Goal: Task Accomplishment & Management: Use online tool/utility

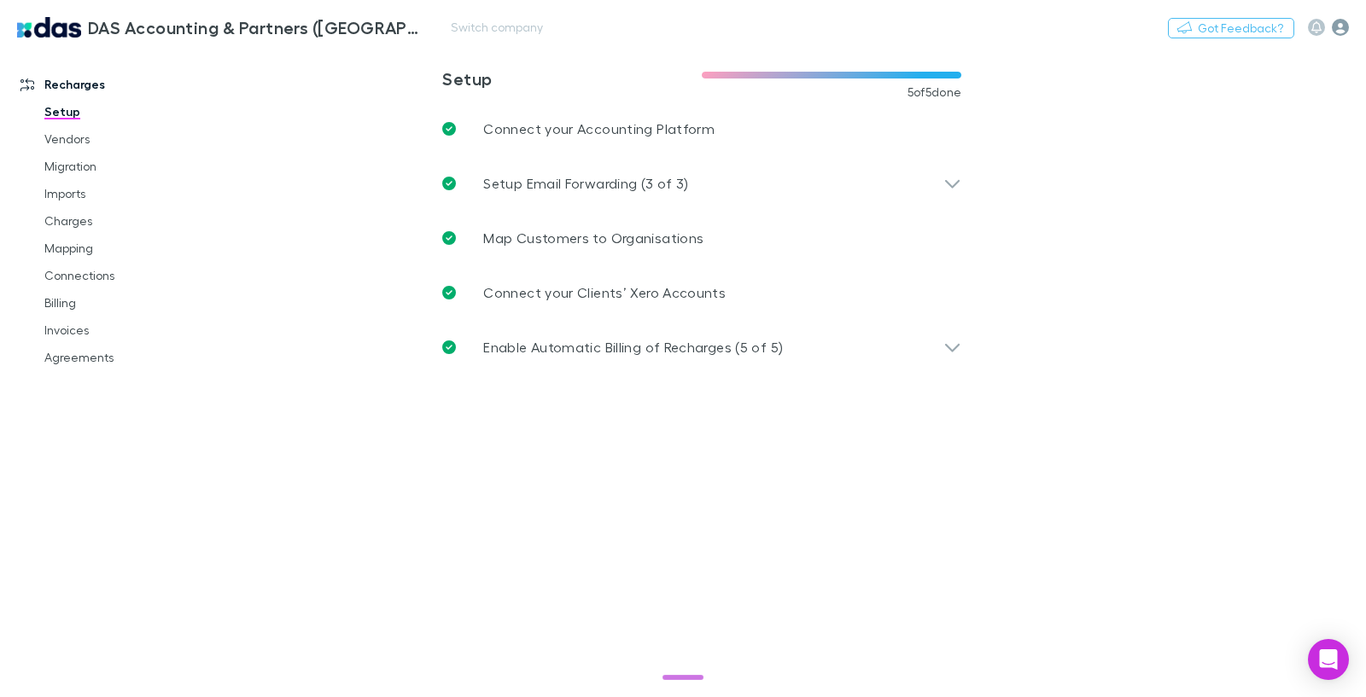
click at [1337, 27] on icon "button" at bounding box center [1339, 27] width 17 height 17
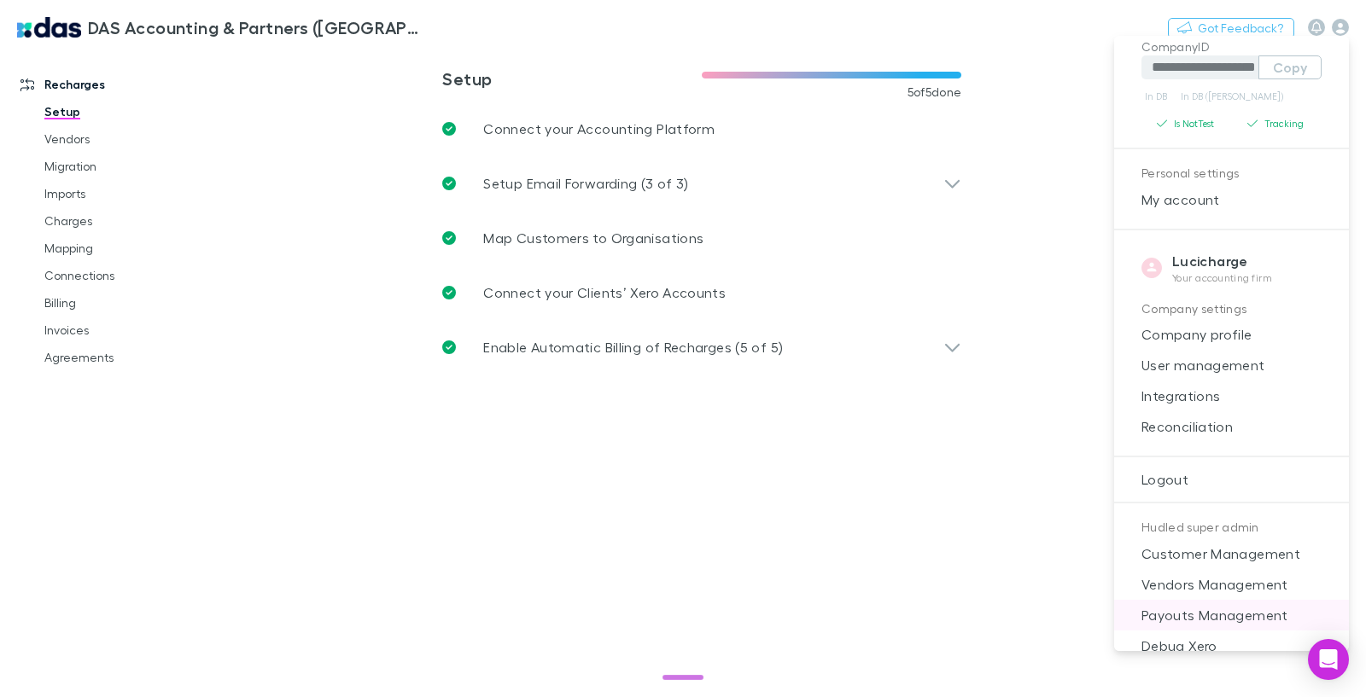
scroll to position [197, 0]
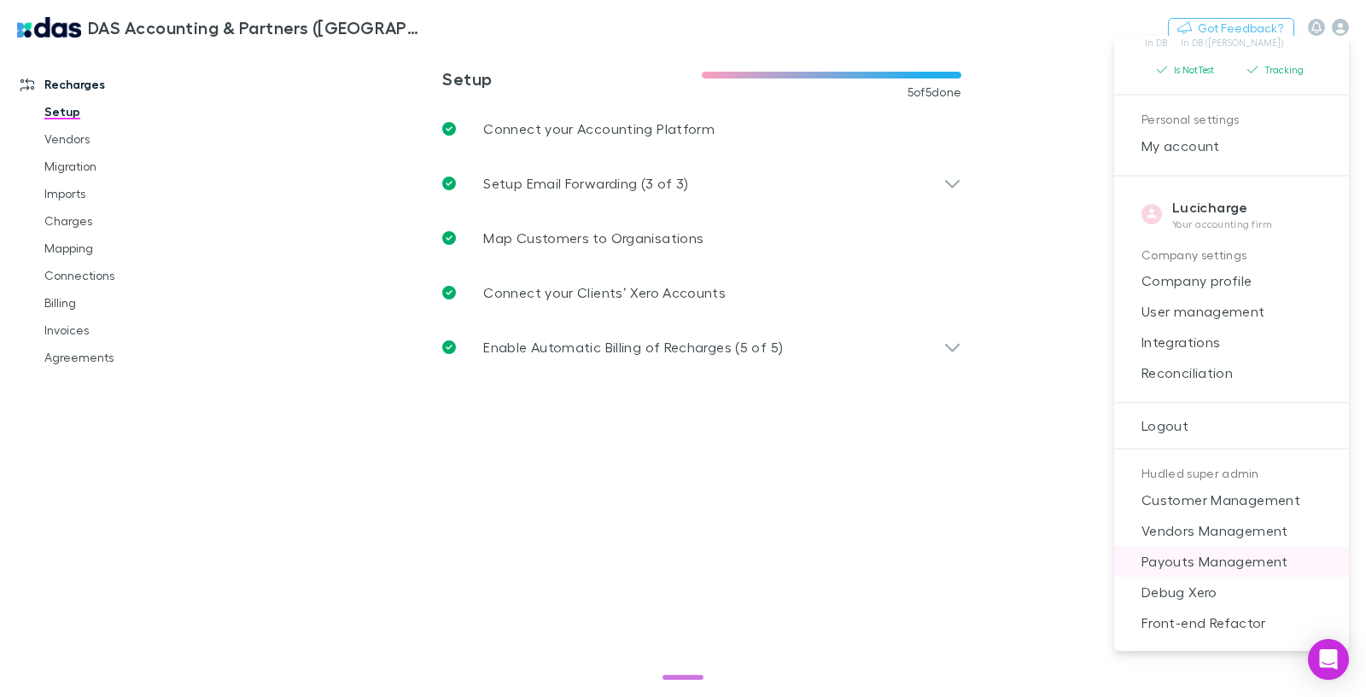
click at [1222, 556] on span "Payouts Management" at bounding box center [1230, 561] width 207 height 20
select select "****"
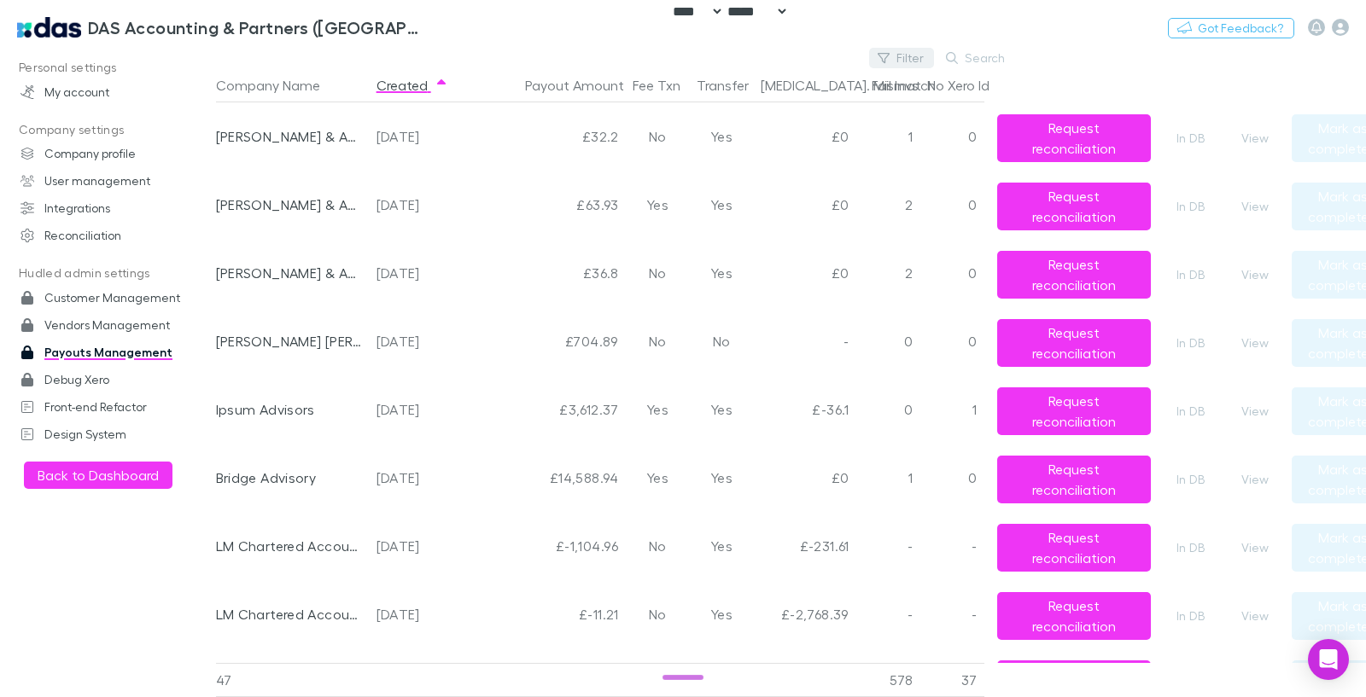
click at [895, 54] on button "Filter" at bounding box center [901, 58] width 65 height 20
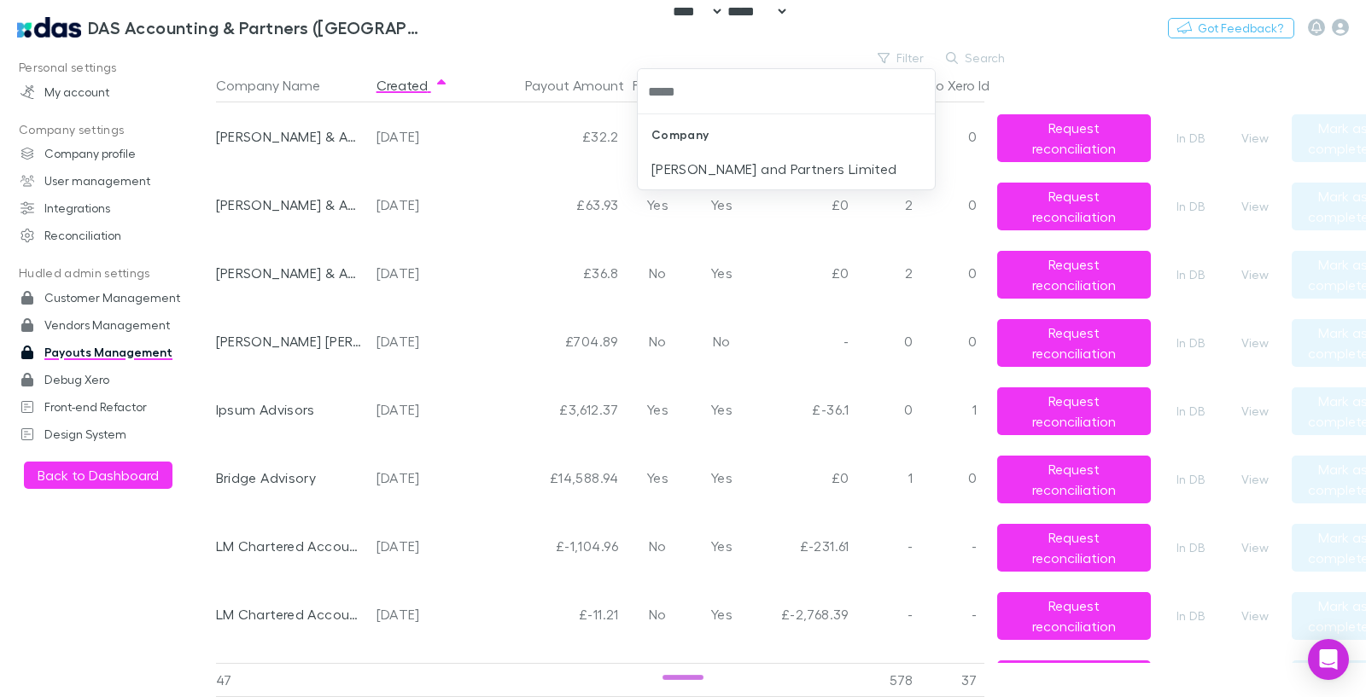
type input "******"
click at [826, 155] on li "[PERSON_NAME] and Partners Limited" at bounding box center [786, 168] width 297 height 27
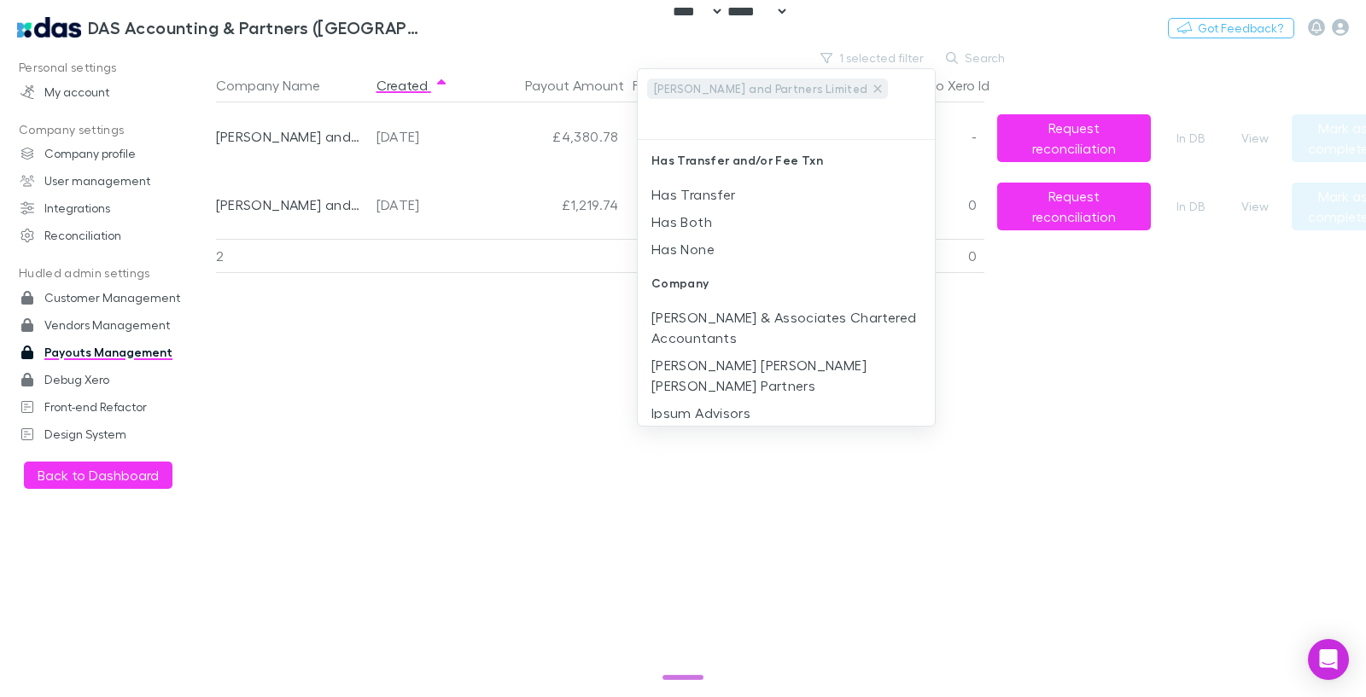
click at [380, 517] on div at bounding box center [683, 348] width 1366 height 697
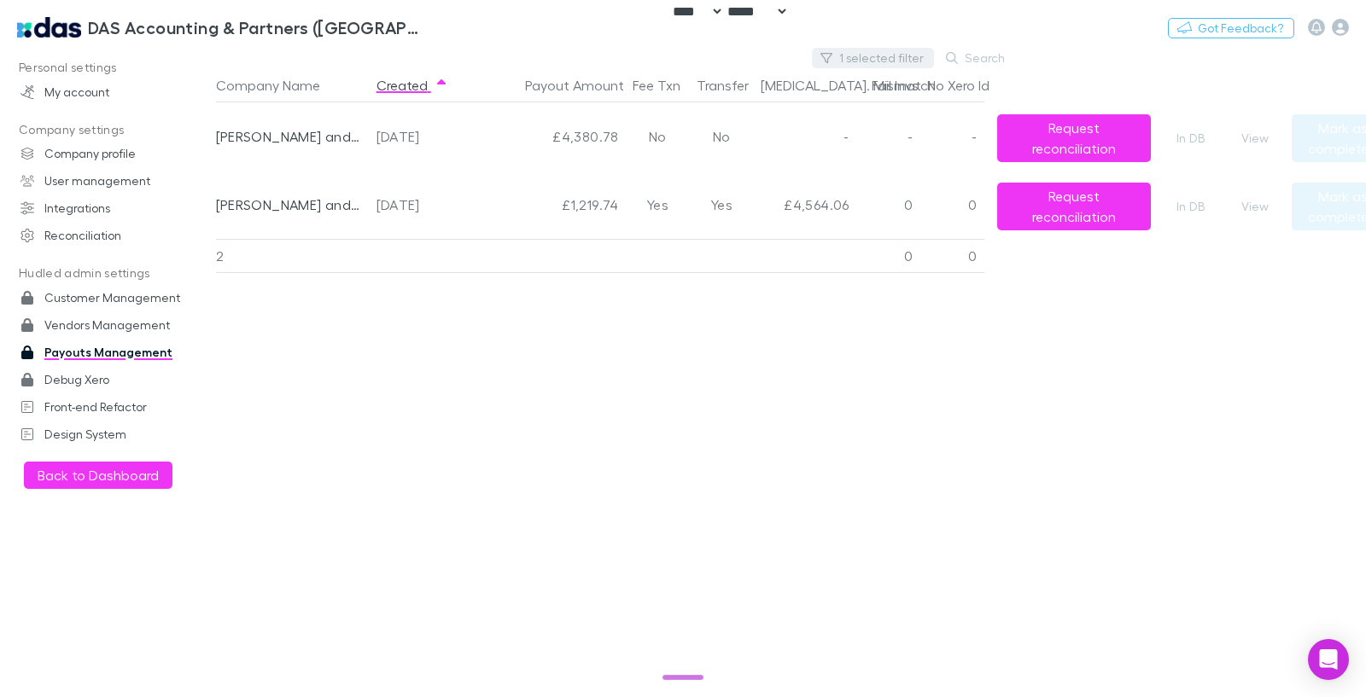
click at [842, 55] on button "1 selected filter" at bounding box center [873, 58] width 122 height 20
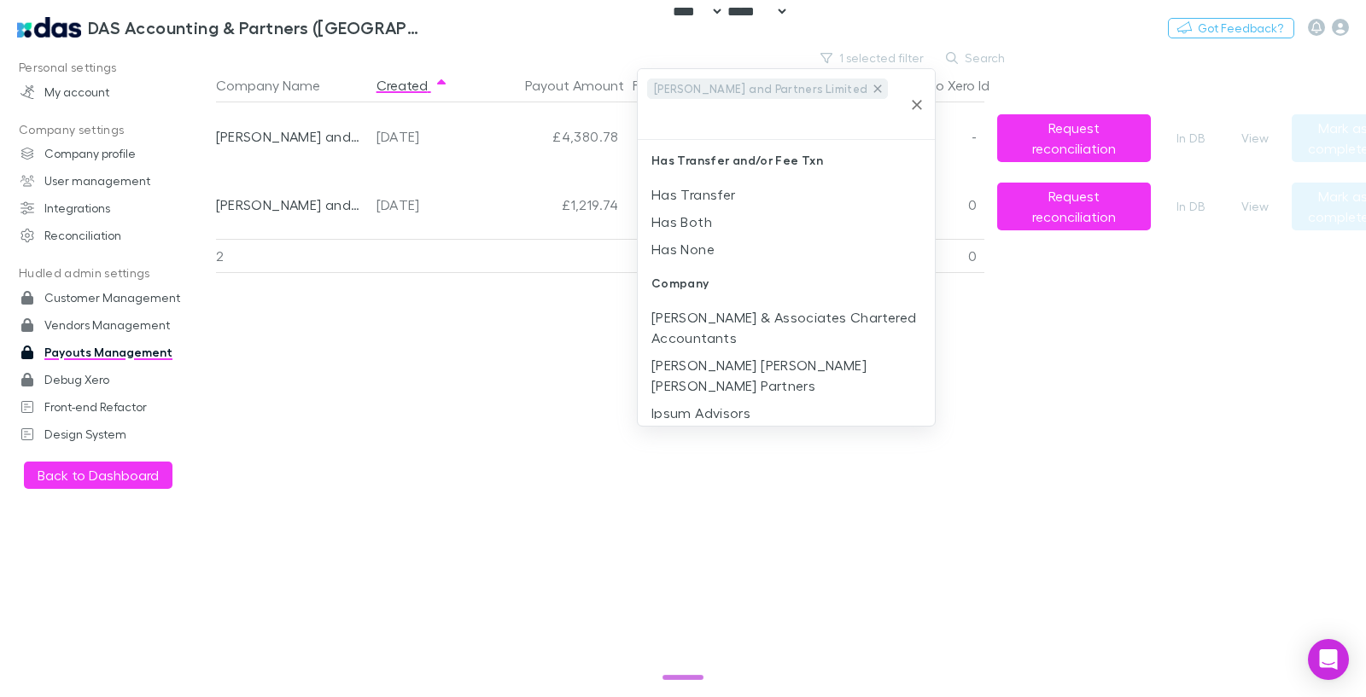
click at [871, 86] on icon at bounding box center [878, 89] width 14 height 14
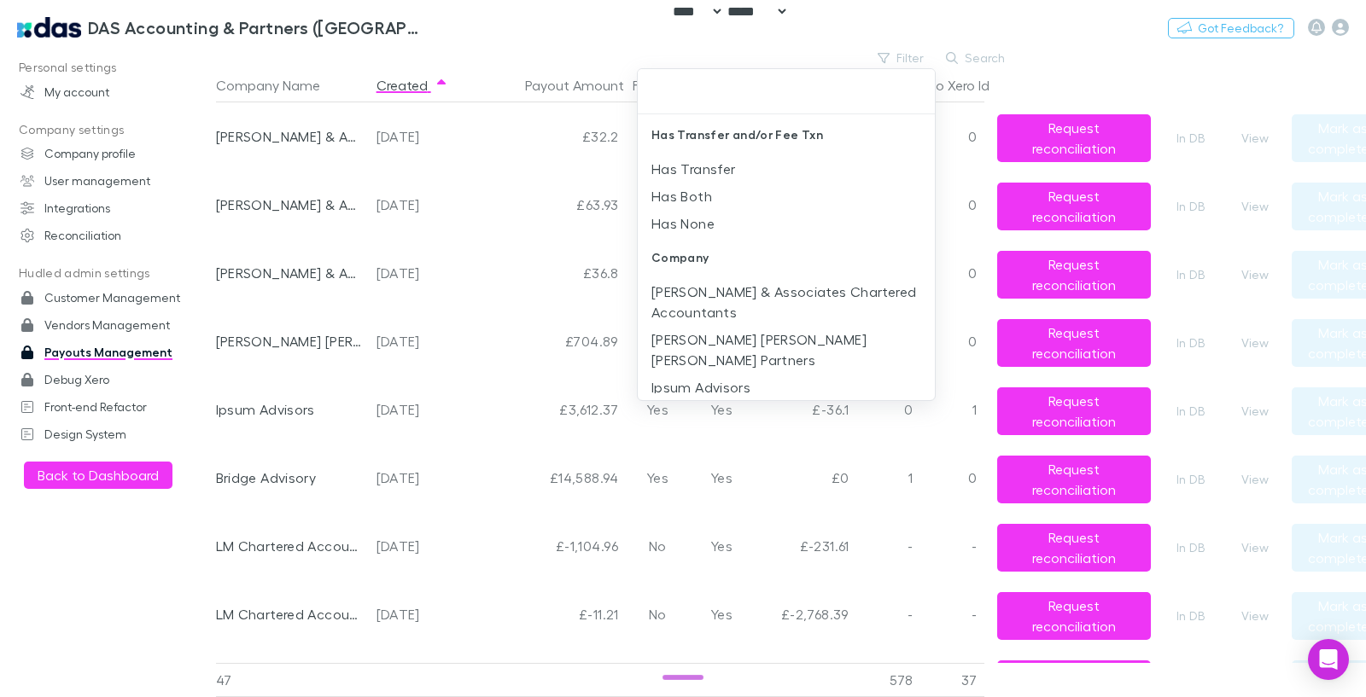
click at [591, 85] on div at bounding box center [683, 348] width 1366 height 697
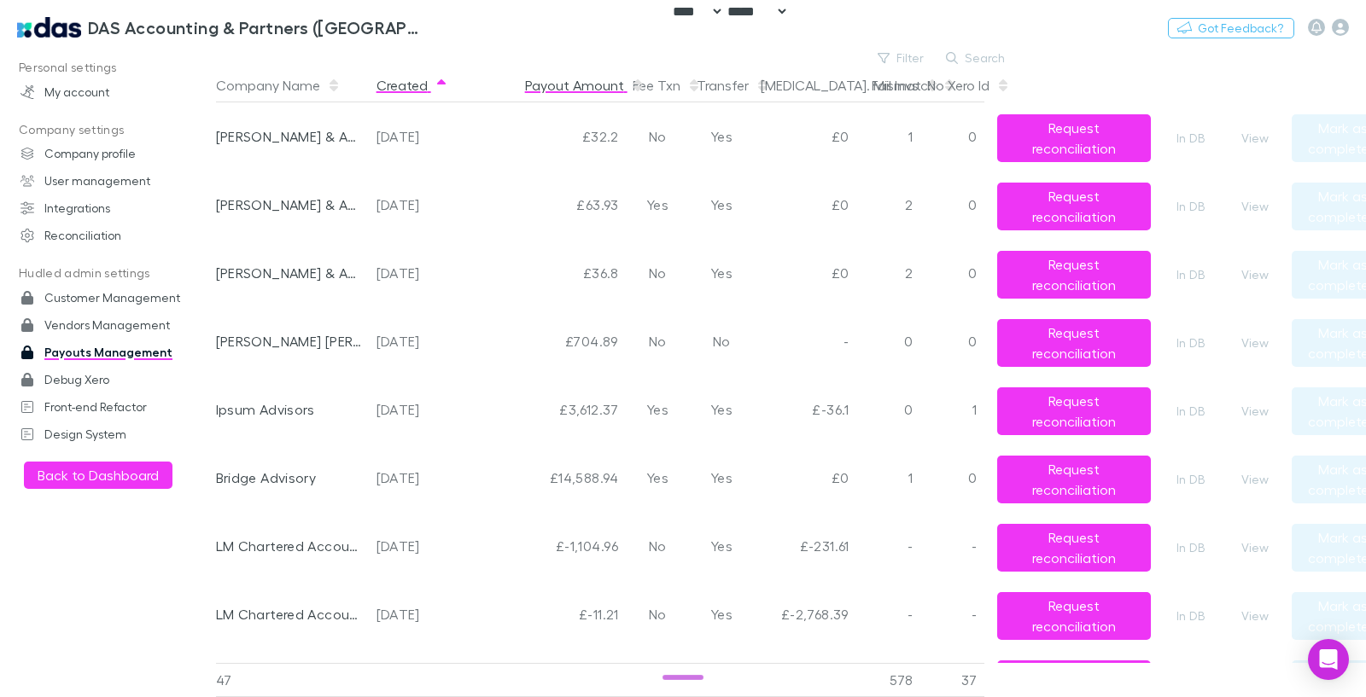
click at [594, 84] on button "Payout Amount" at bounding box center [584, 85] width 119 height 34
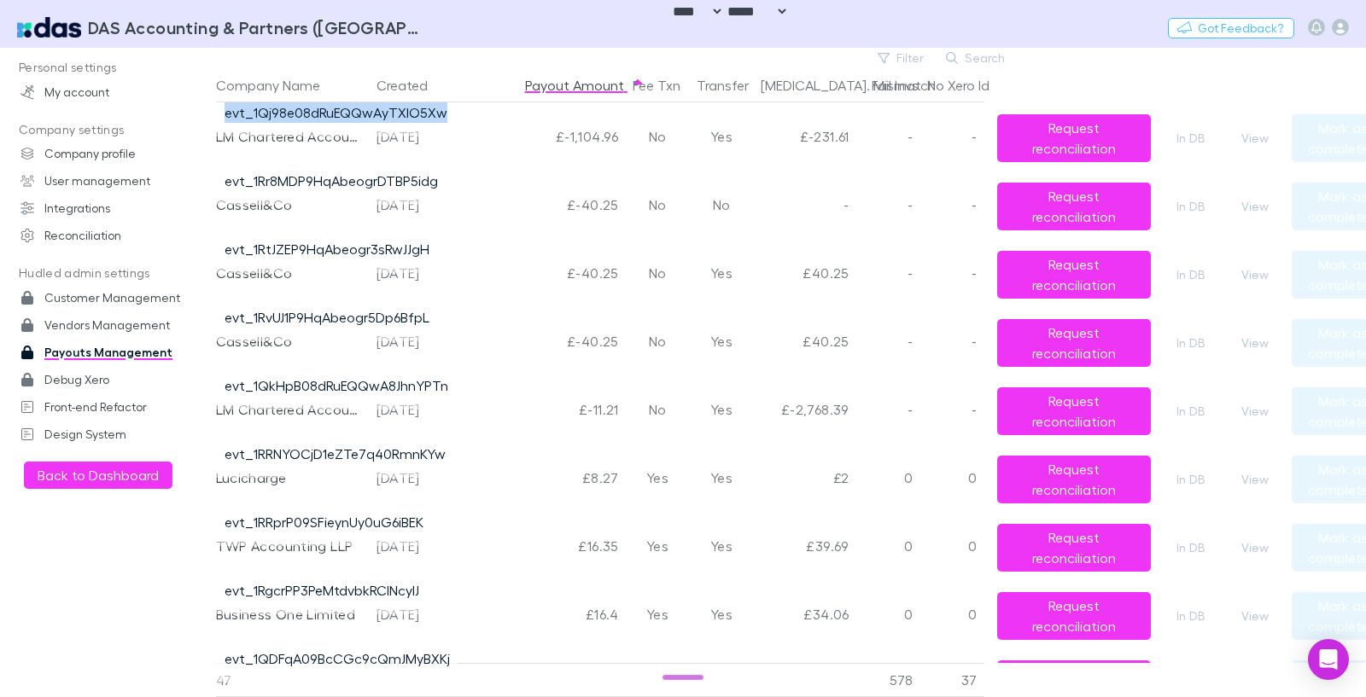
drag, startPoint x: 221, startPoint y: 111, endPoint x: 446, endPoint y: 114, distance: 224.5
click at [446, 114] on span "evt_1Qj98e08dRuEQQwAyTXIO5Xw" at bounding box center [336, 119] width 240 height 34
copy link "evt_1Qj98e08dRuEQQwAyTXIO5Xw"
click at [1249, 131] on button "View" at bounding box center [1254, 138] width 55 height 20
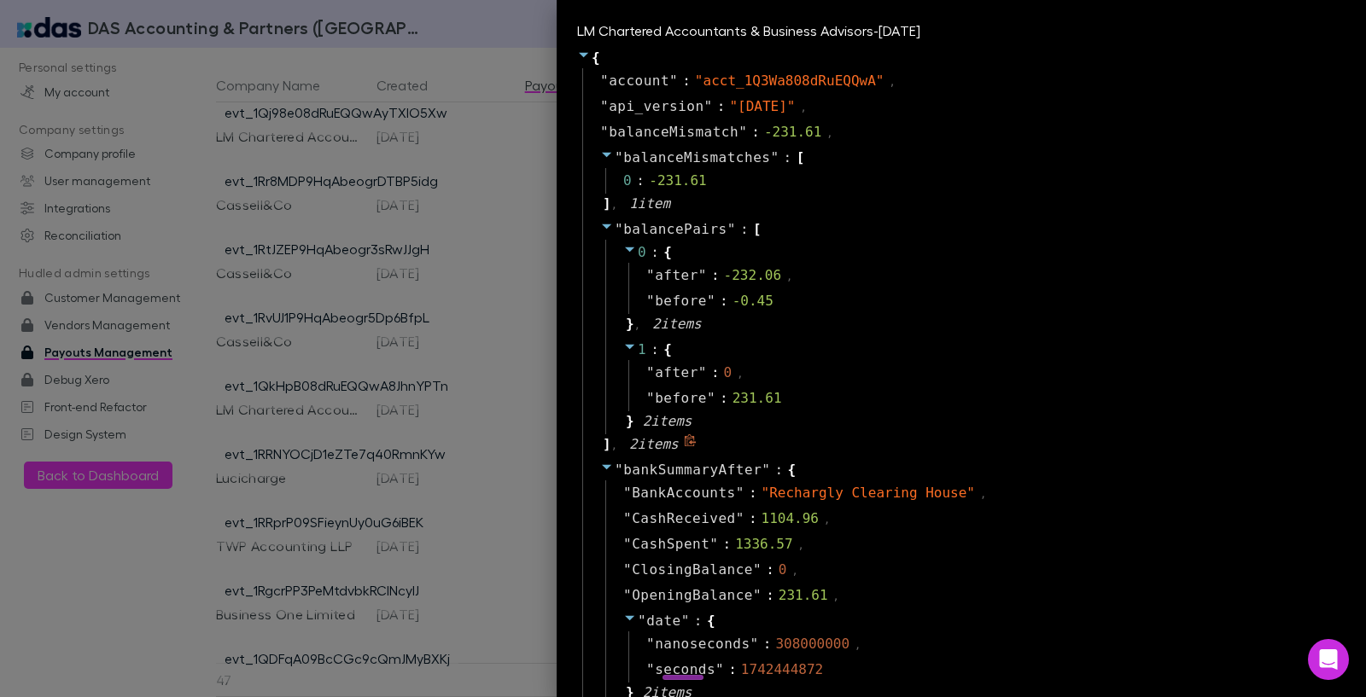
click at [585, 225] on div "" balancePairs " : [ 0 : { " after " : -232.06 , " before " : -0.45 } , 2 item …" at bounding box center [963, 337] width 763 height 241
click at [602, 224] on icon at bounding box center [606, 226] width 9 height 5
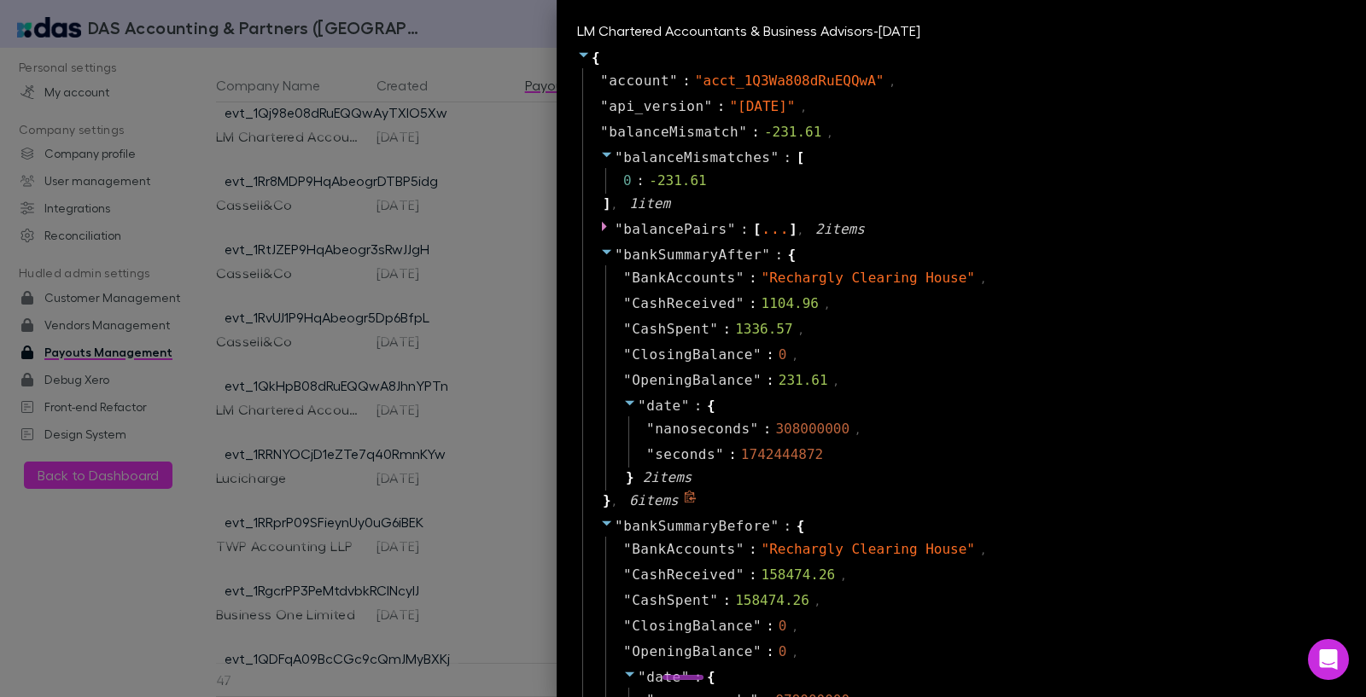
click at [602, 250] on icon at bounding box center [606, 252] width 9 height 5
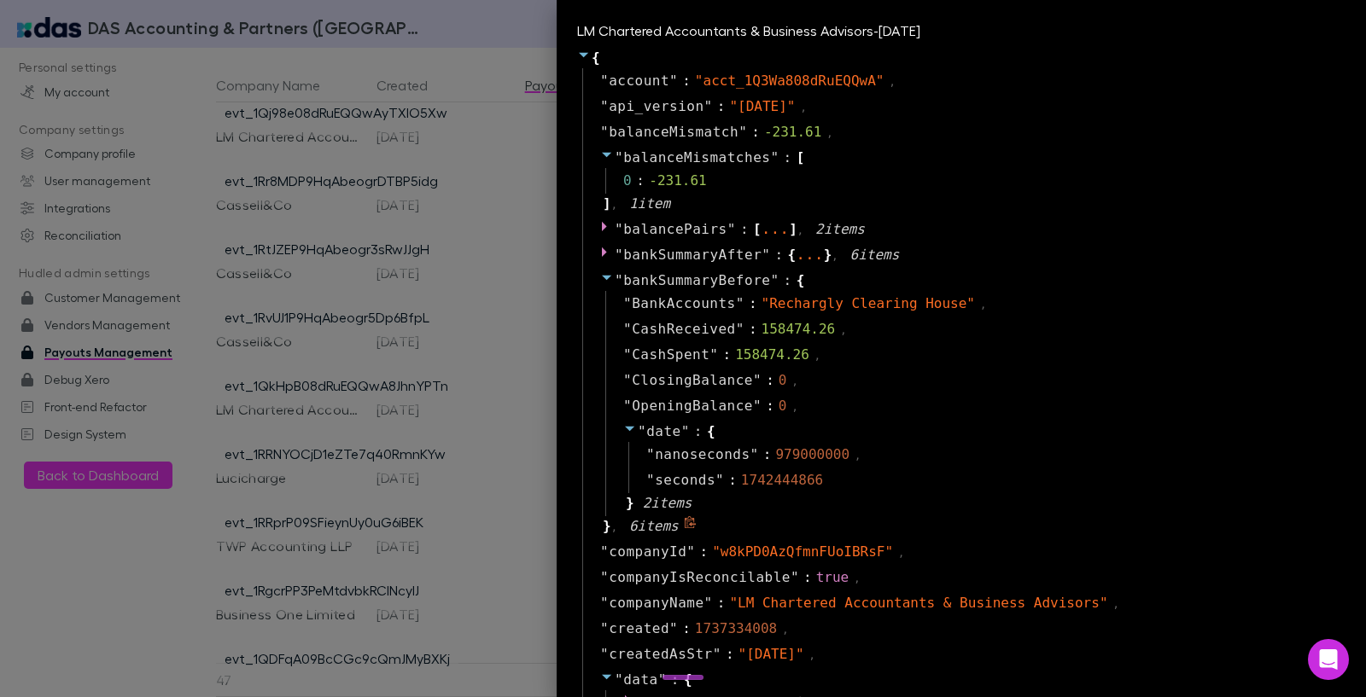
click at [600, 281] on icon at bounding box center [607, 278] width 14 height 14
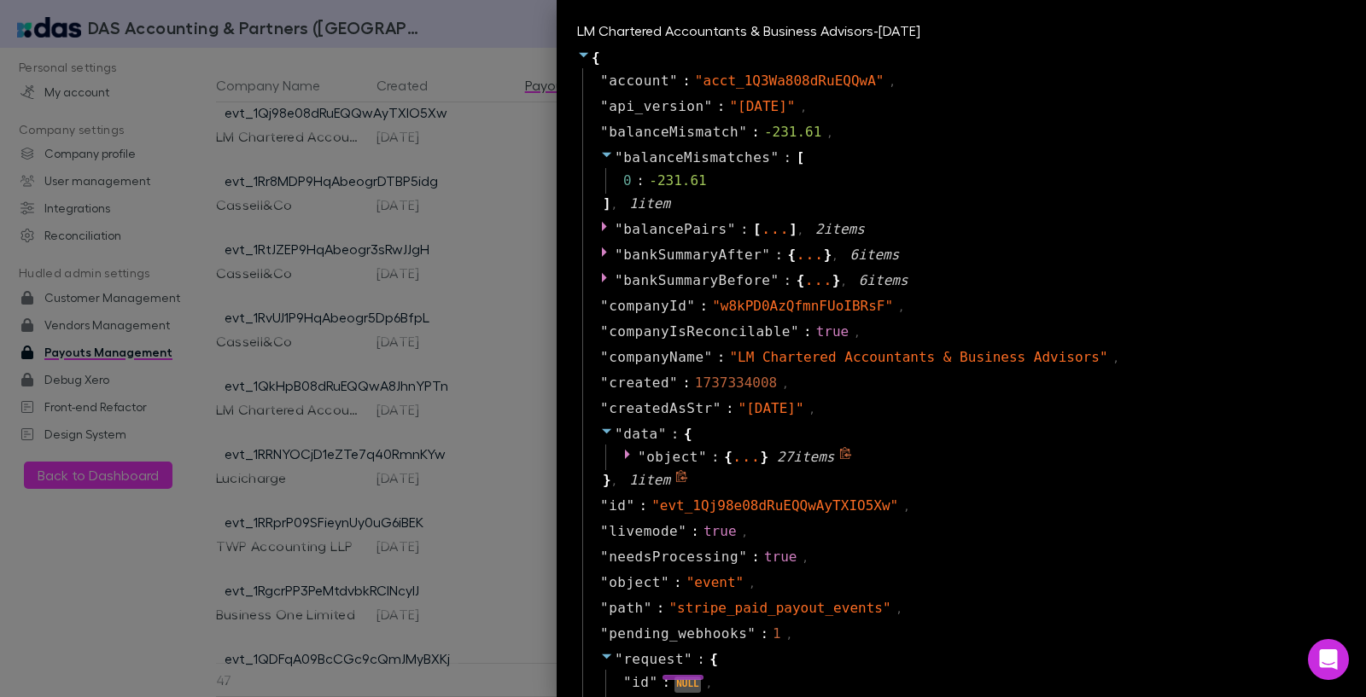
click at [625, 455] on icon at bounding box center [627, 454] width 5 height 9
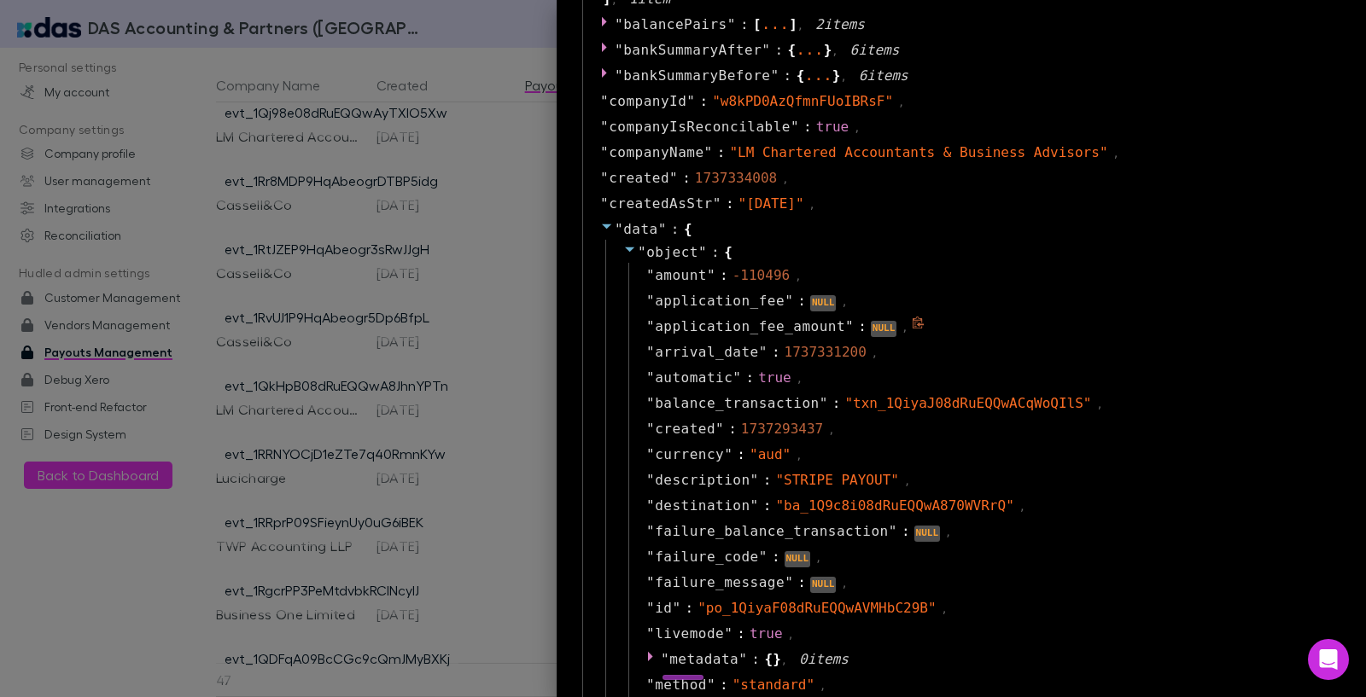
scroll to position [410, 0]
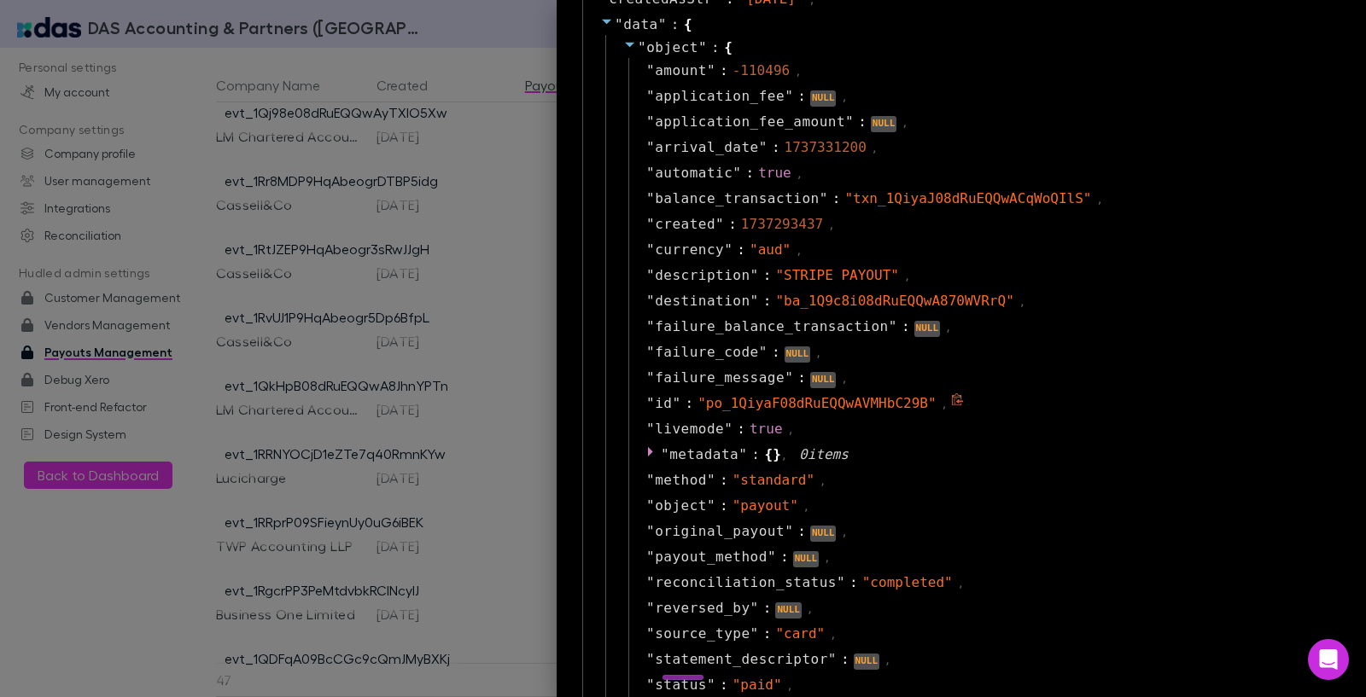
click at [789, 403] on span "" po_1QiyaF08dRuEQQwAVMHbC29B "" at bounding box center [816, 403] width 238 height 16
copy span "po_1QiyaF08dRuEQQwAVMHbC29B"
drag, startPoint x: 684, startPoint y: 398, endPoint x: 920, endPoint y: 403, distance: 235.6
click at [920, 403] on span "" po_1QiyaF08dRuEQQwAVMHbC29B "" at bounding box center [816, 403] width 238 height 16
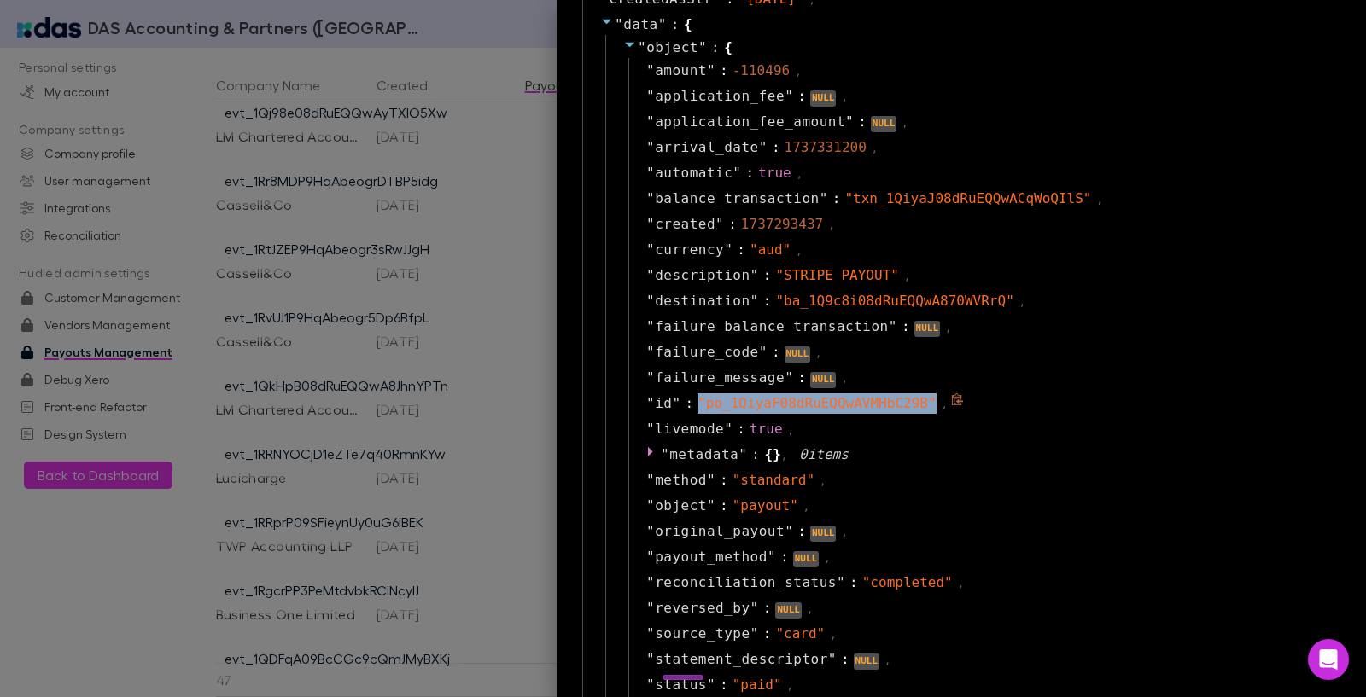
copy span "" po_1QiyaF08dRuEQQwAVMHbC29B ""
click at [357, 175] on div at bounding box center [683, 348] width 1366 height 697
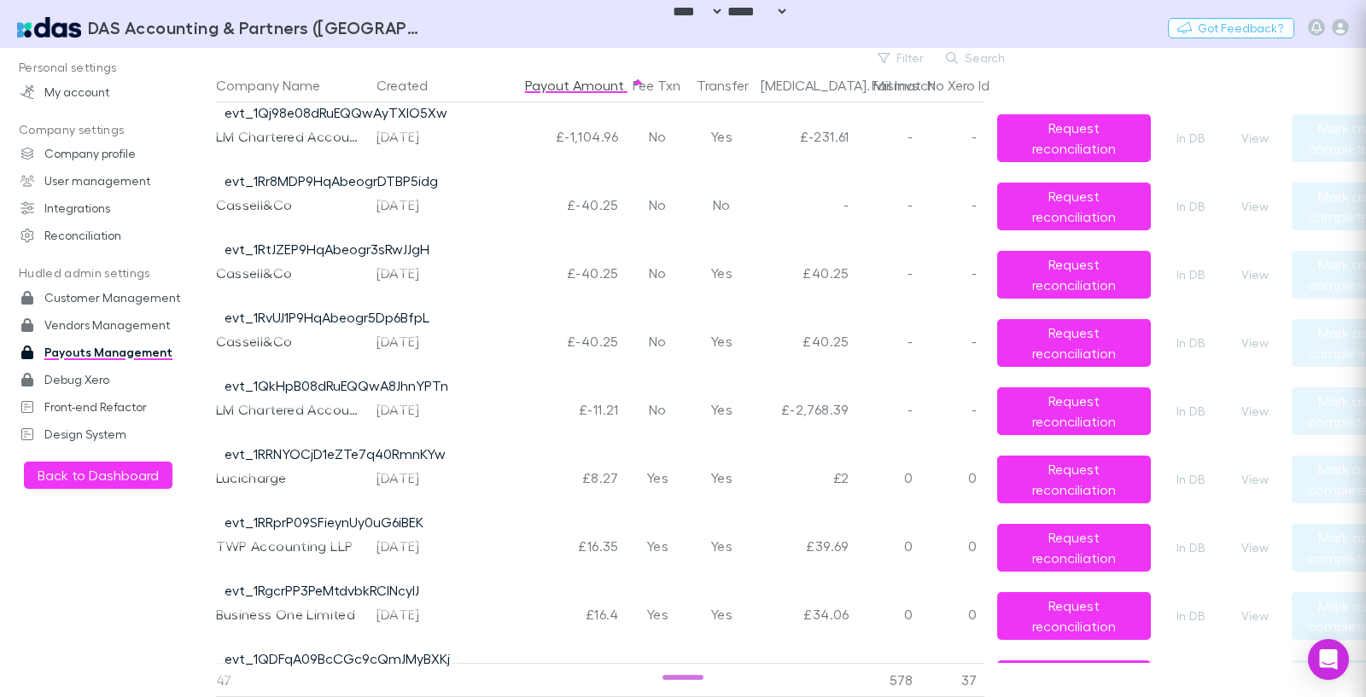
scroll to position [0, 0]
click at [472, 199] on div "£-40.25" at bounding box center [549, 205] width 154 height 68
click at [317, 187] on link "evt_1Rr8MDP9HqAbeogrDTBP5idg" at bounding box center [330, 180] width 213 height 16
drag, startPoint x: 446, startPoint y: 245, endPoint x: 271, endPoint y: 251, distance: 175.1
click at [271, 251] on div "Cassell&Co [DATE] £-40.25 No Yes £40.25 - - Request reconciliation In DB View M…" at bounding box center [798, 273] width 1164 height 68
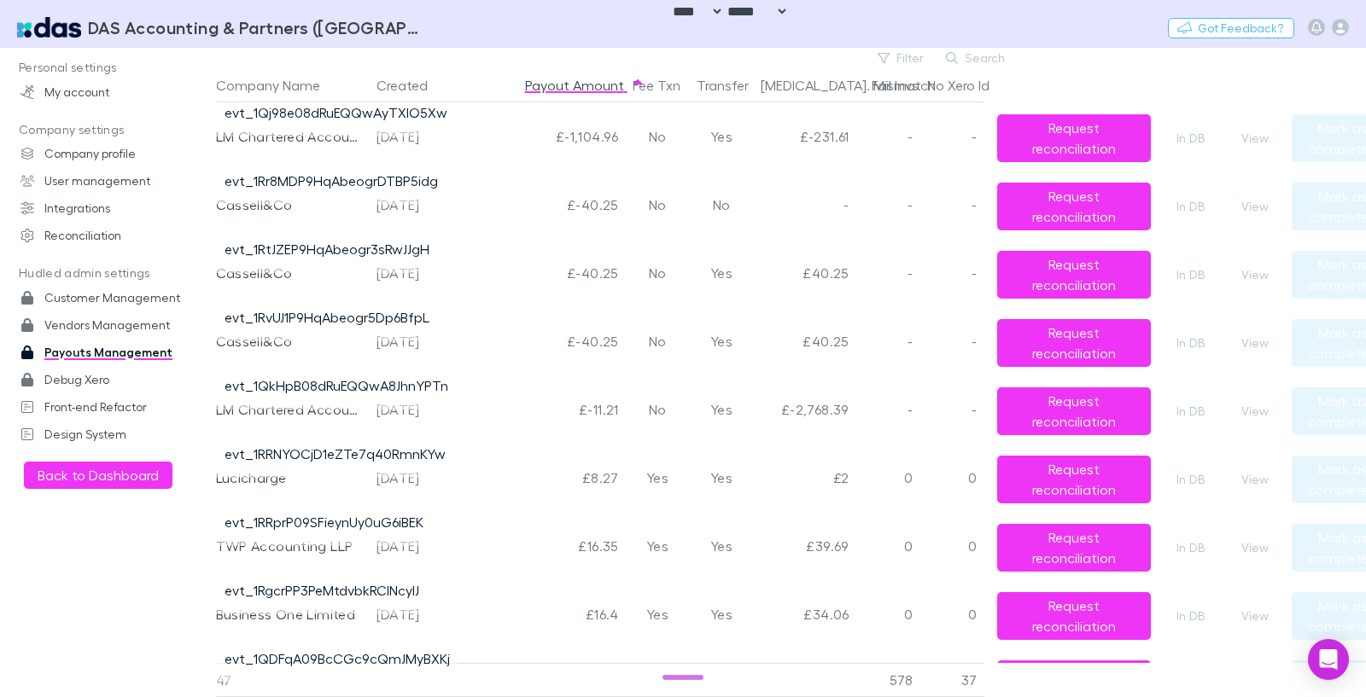
click at [438, 248] on div "[DATE]" at bounding box center [420, 273] width 89 height 68
drag, startPoint x: 427, startPoint y: 249, endPoint x: 221, endPoint y: 253, distance: 205.7
click at [221, 253] on span "evt_1RtJZEP9HqAbeogr3sRwJJgH" at bounding box center [327, 256] width 222 height 34
copy link "evt_1RtJZEP9HqAbeogr3sRwJJgH"
click at [1258, 271] on button "View" at bounding box center [1254, 275] width 55 height 20
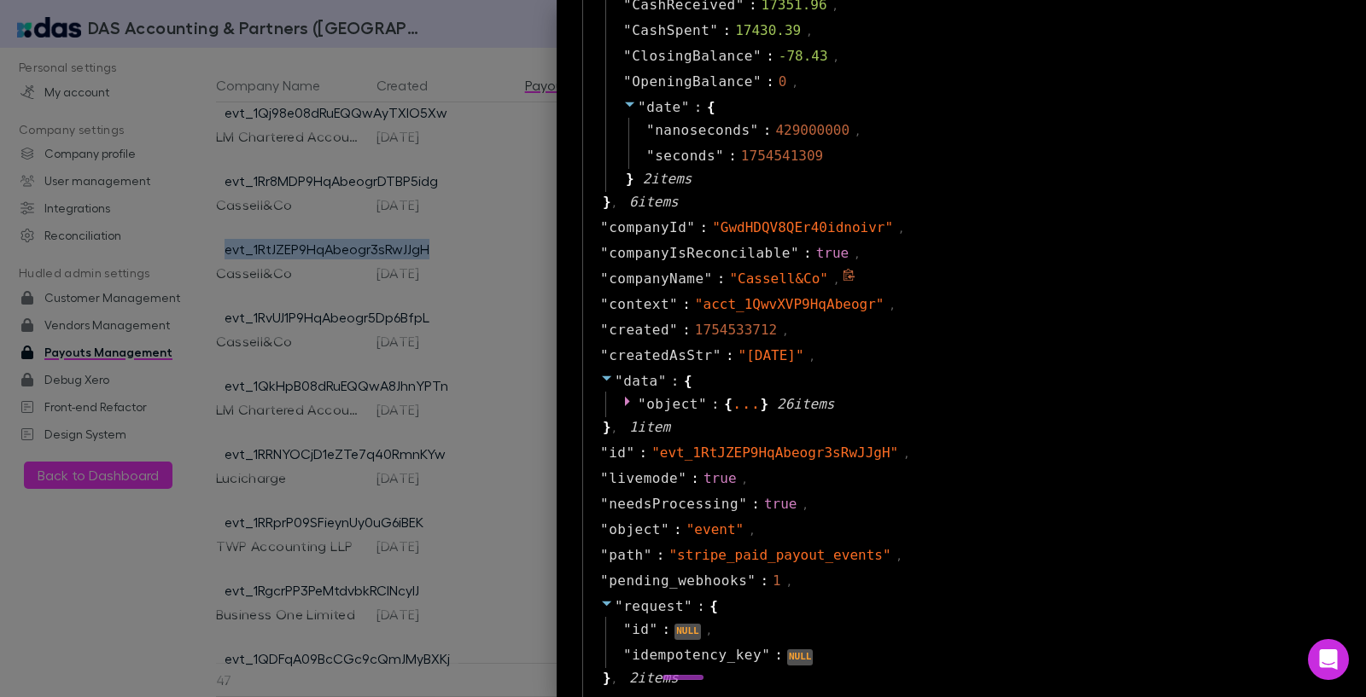
scroll to position [717, 0]
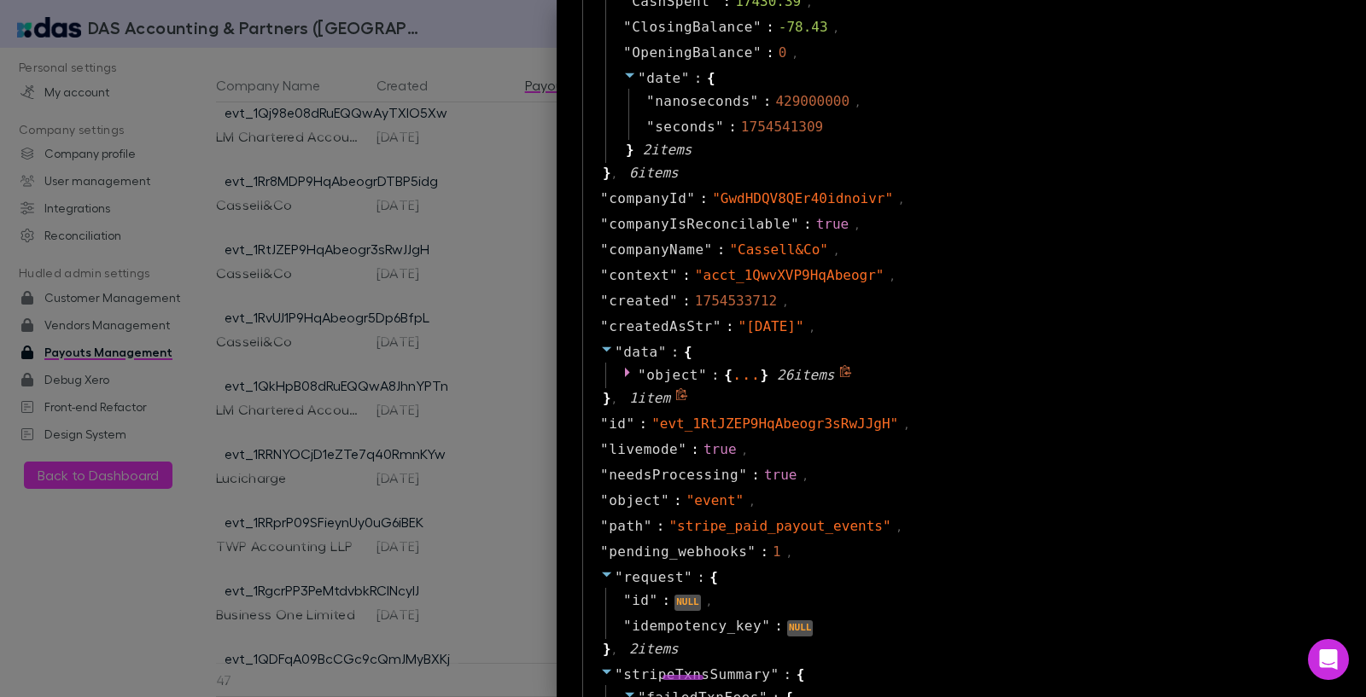
click at [623, 370] on icon at bounding box center [630, 372] width 14 height 14
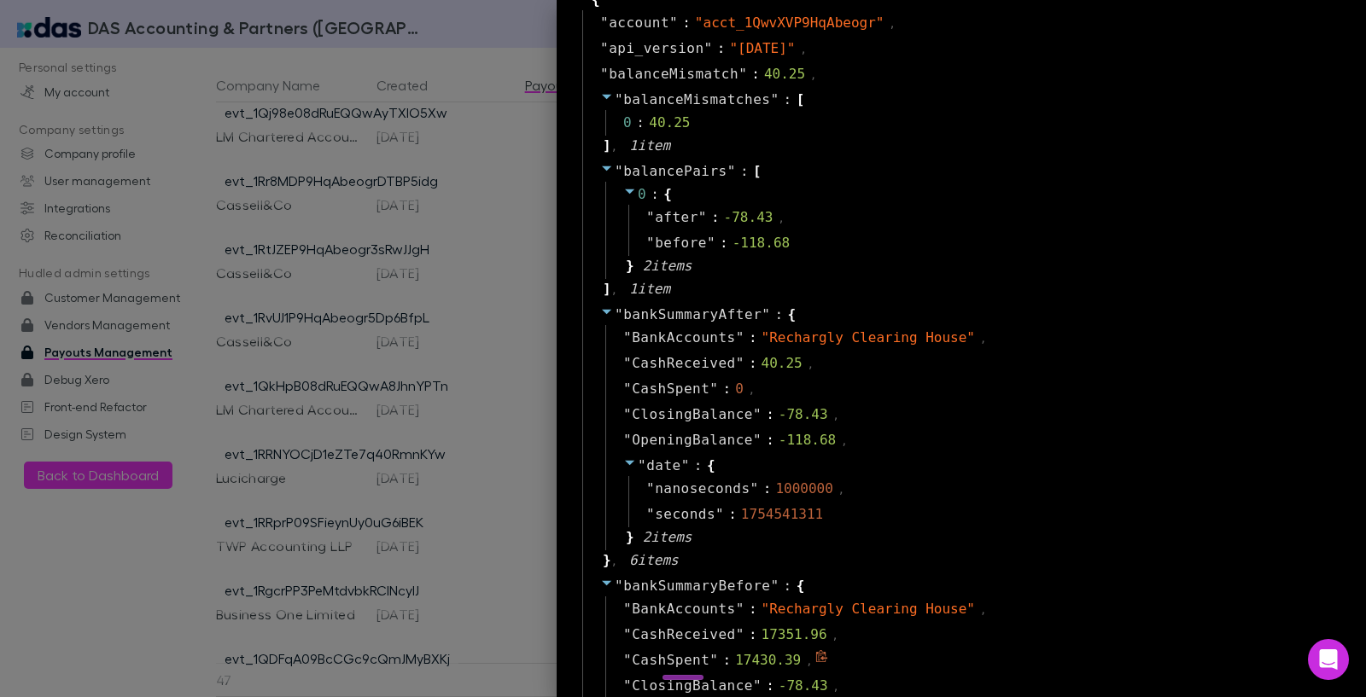
scroll to position [0, 0]
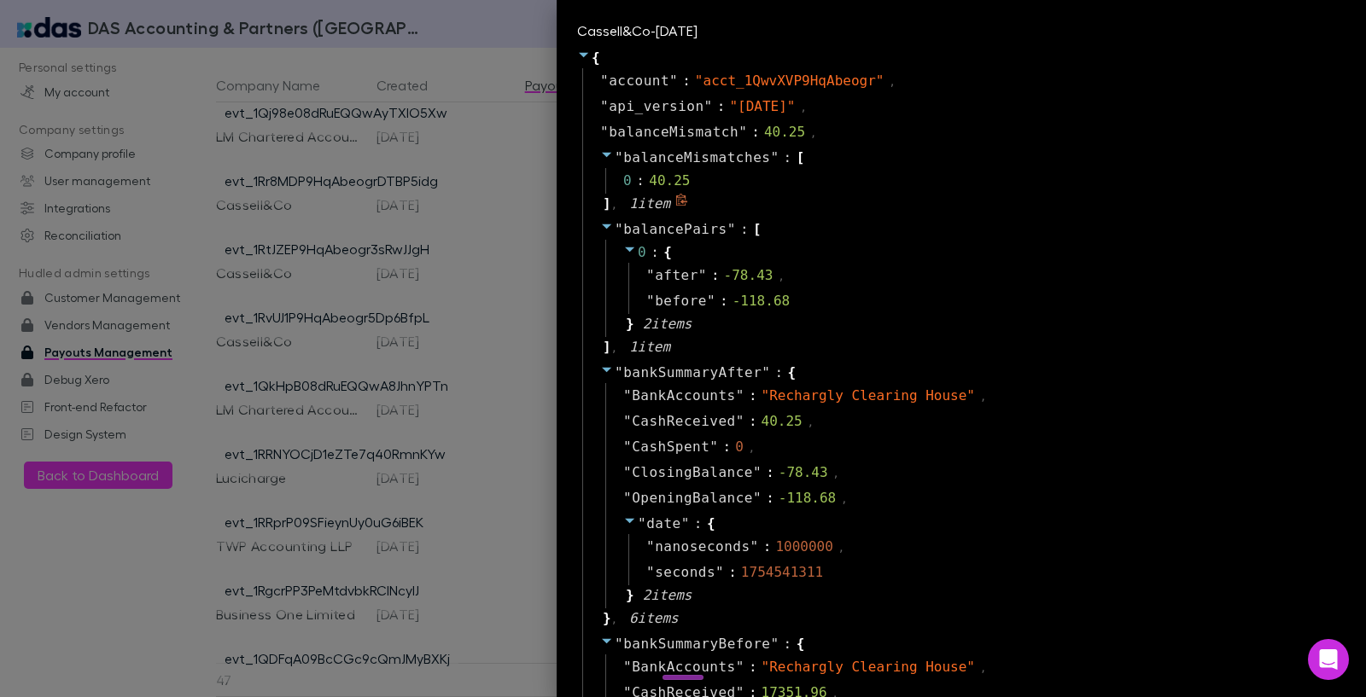
click at [602, 155] on icon at bounding box center [606, 155] width 9 height 5
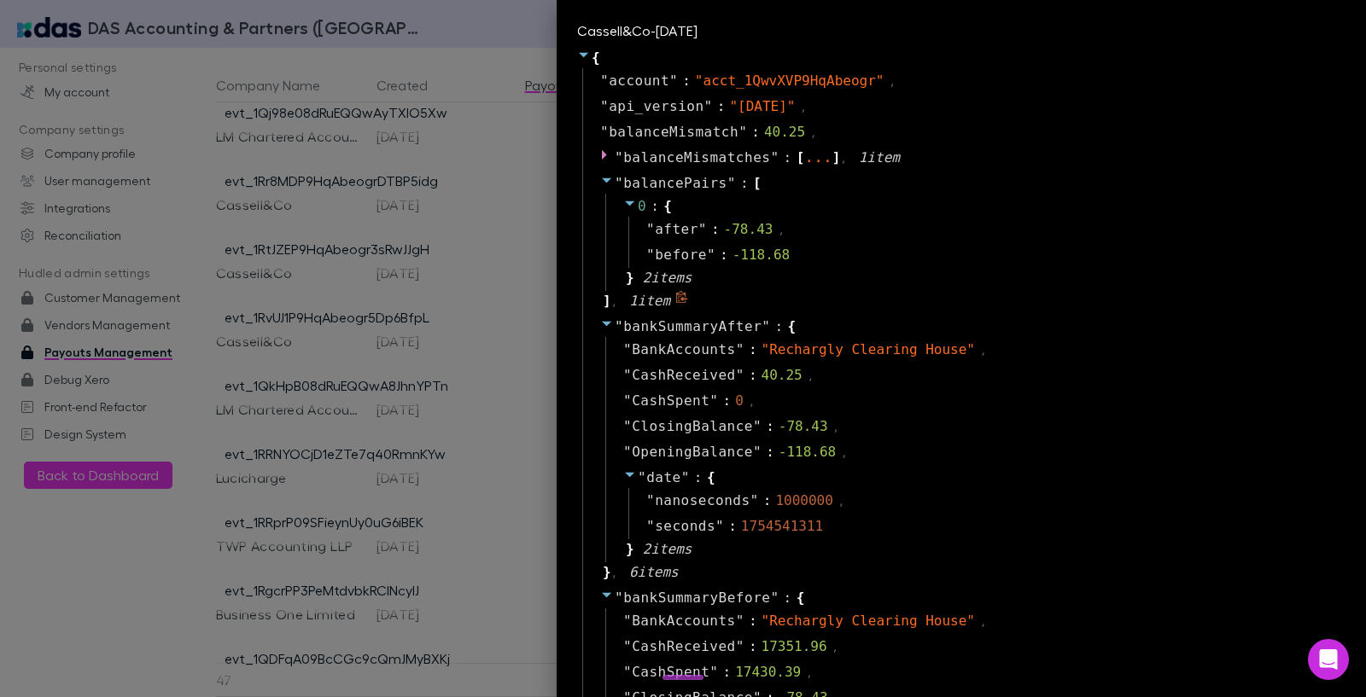
click at [585, 182] on div "" balancePairs " : [ 0 : { " after " : -78.43 , " before " : -118.68 } 2 item s…" at bounding box center [963, 242] width 763 height 143
click at [600, 176] on icon at bounding box center [607, 180] width 14 height 14
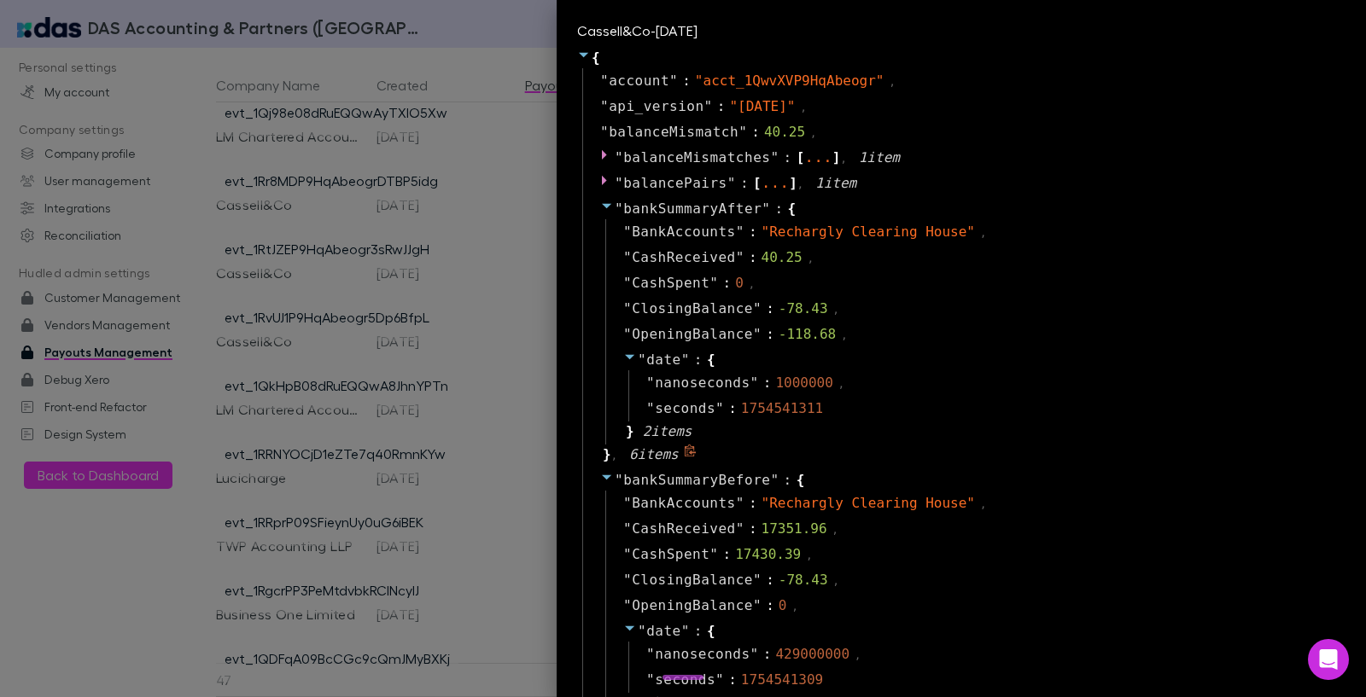
click at [600, 206] on icon at bounding box center [607, 206] width 14 height 14
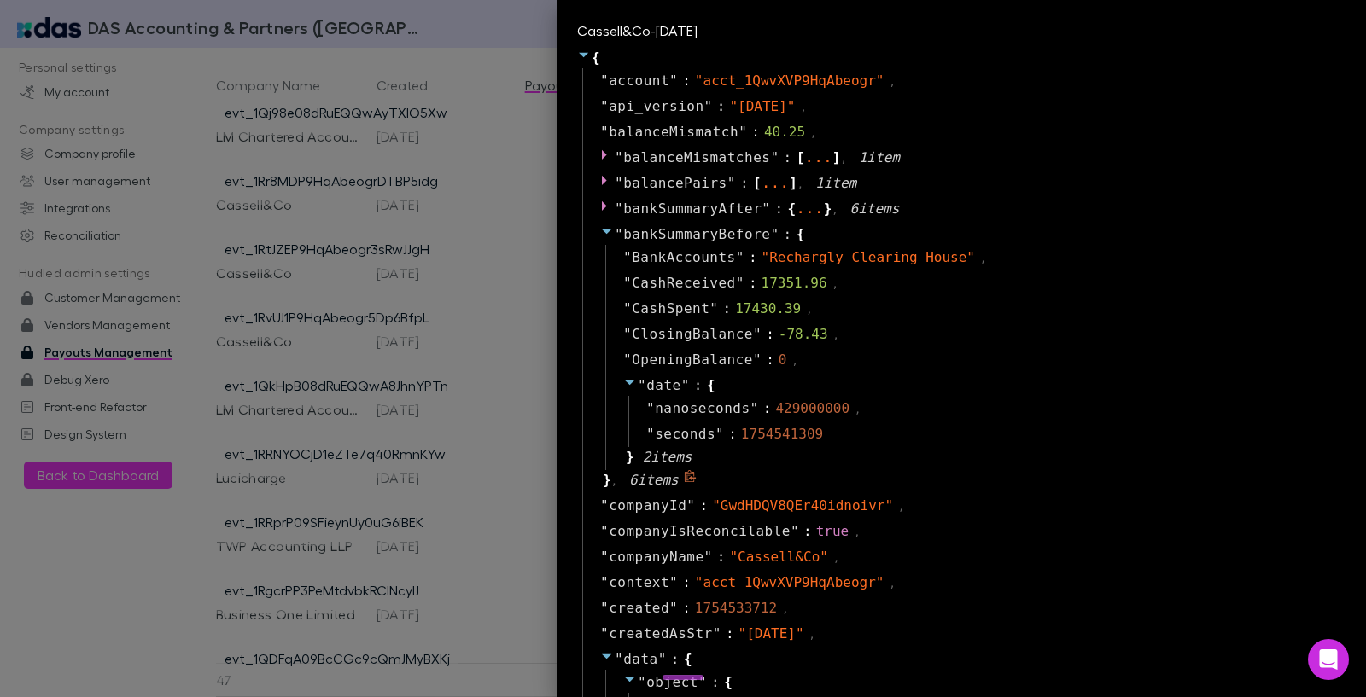
click at [600, 232] on icon at bounding box center [607, 231] width 14 height 14
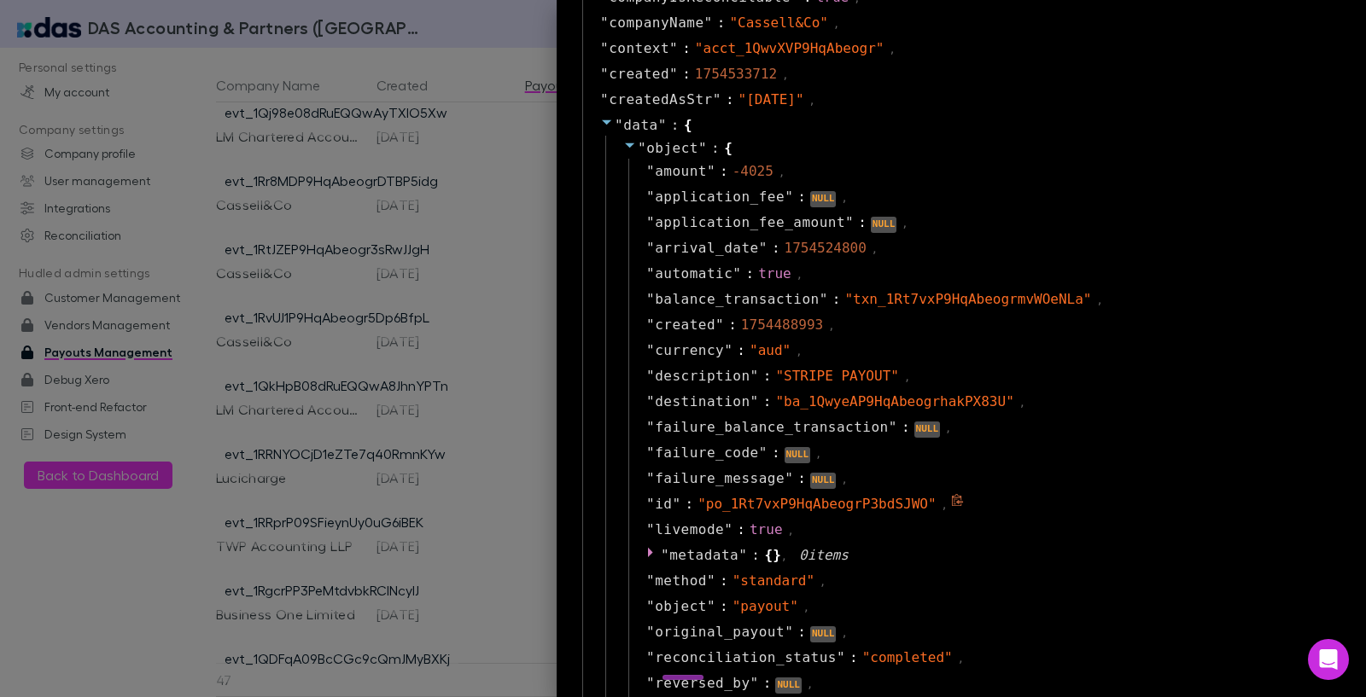
scroll to position [307, 0]
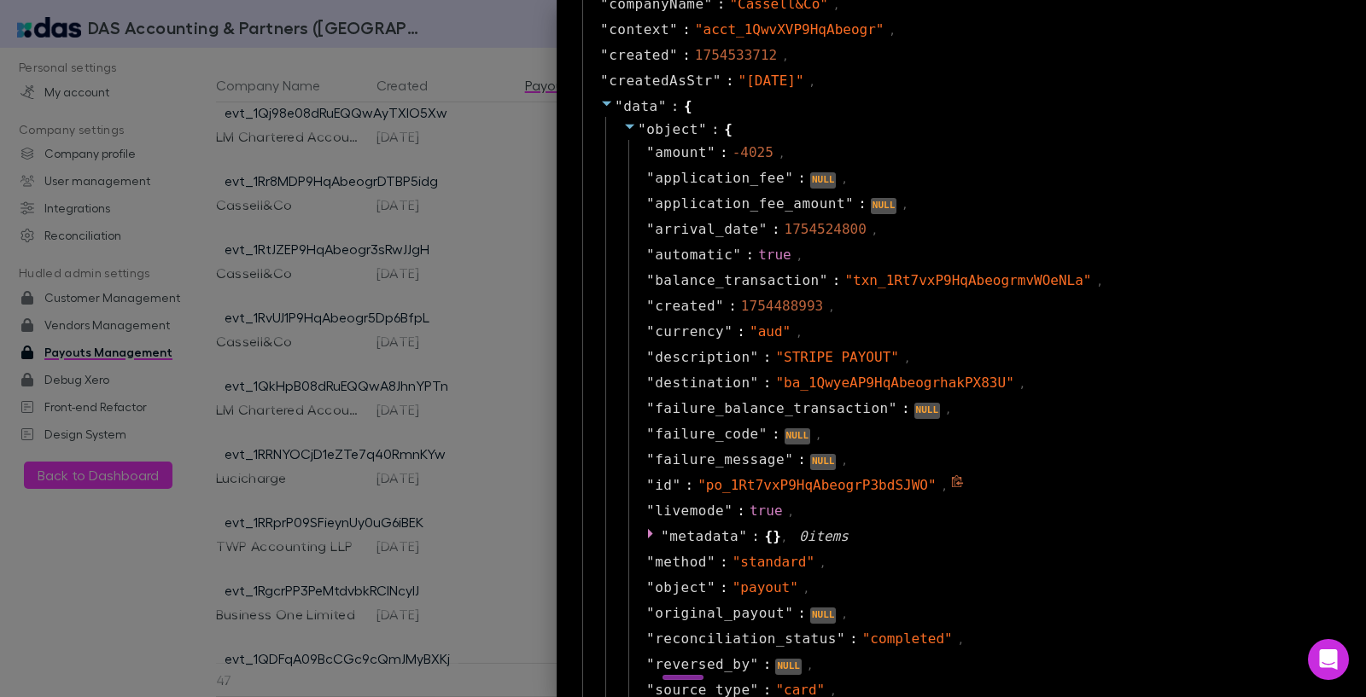
click at [811, 481] on span "" po_1Rt7vxP9HqAbeogrP3bdSJWO "" at bounding box center [816, 485] width 238 height 16
copy span "po_1Rt7vxP9HqAbeogrP3bdSJWO"
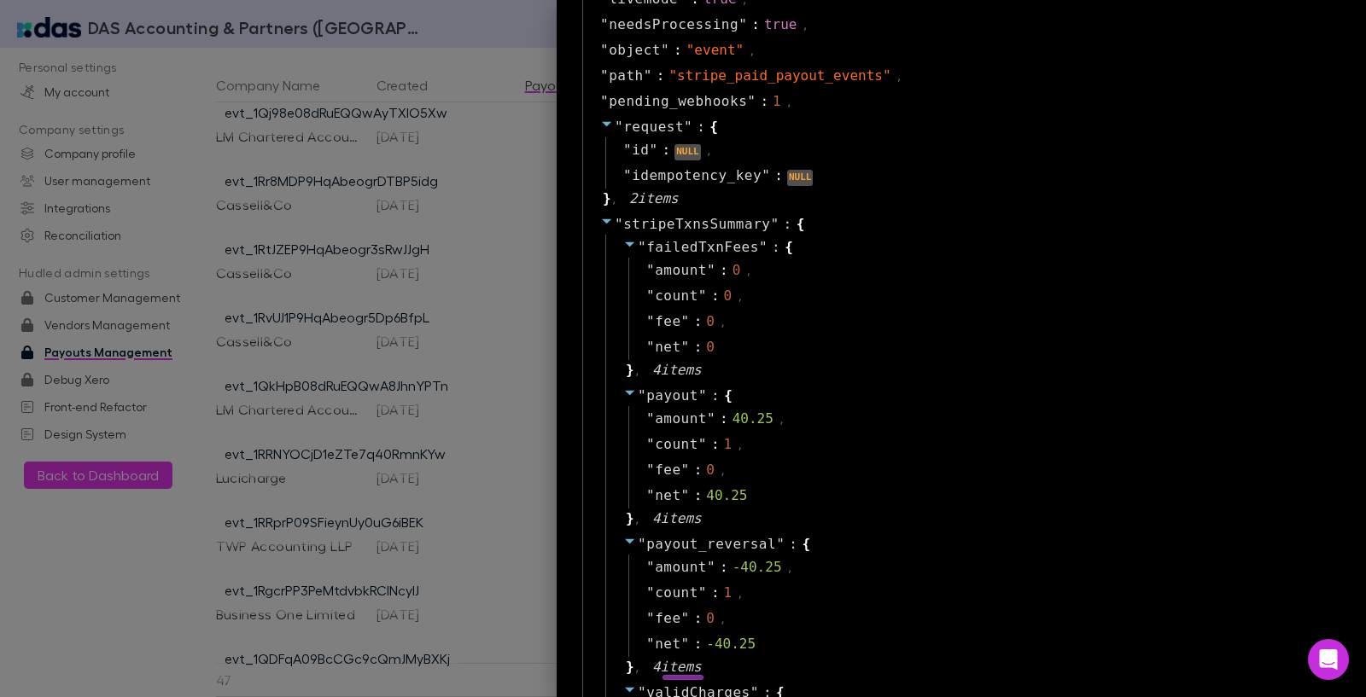
scroll to position [1127, 0]
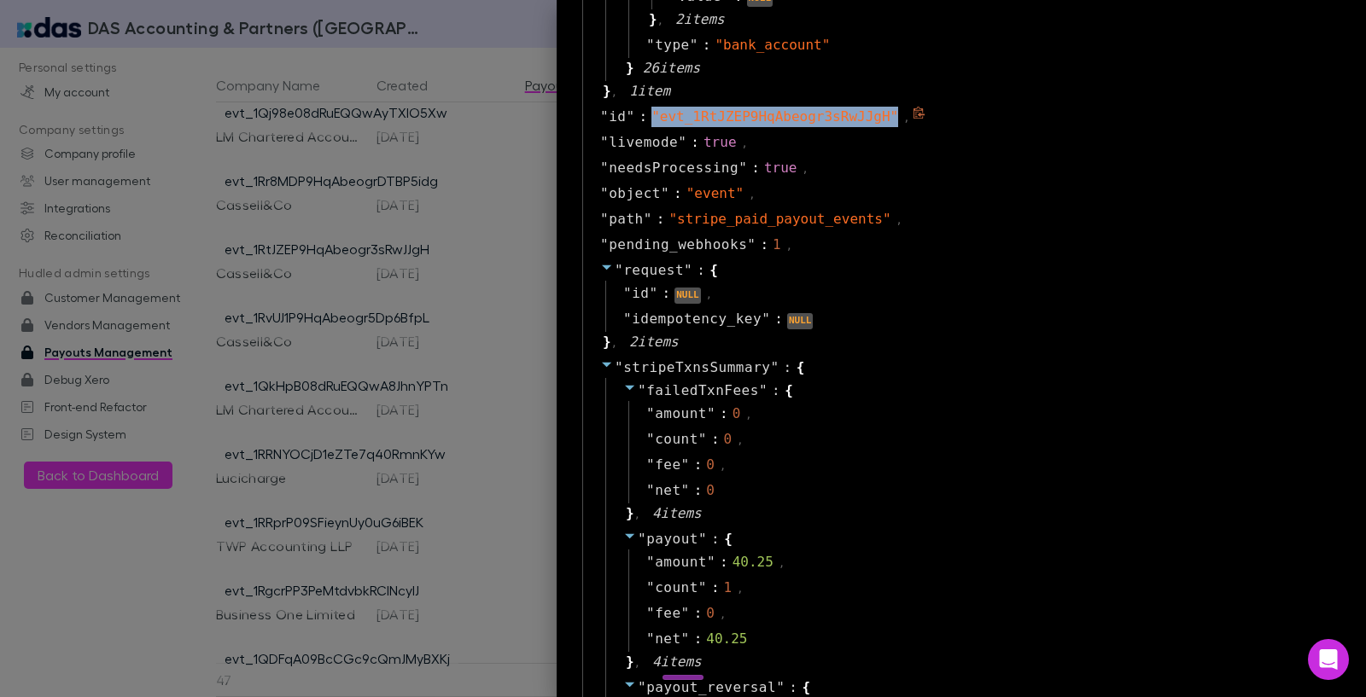
drag, startPoint x: 642, startPoint y: 110, endPoint x: 884, endPoint y: 111, distance: 242.4
click at [884, 111] on span "" evt_1RtJZEP9HqAbeogr3sRwJJgH "" at bounding box center [774, 116] width 247 height 16
copy span "" evt_1RtJZEP9HqAbeogr3sRwJJgH ""
